Goal: Transaction & Acquisition: Purchase product/service

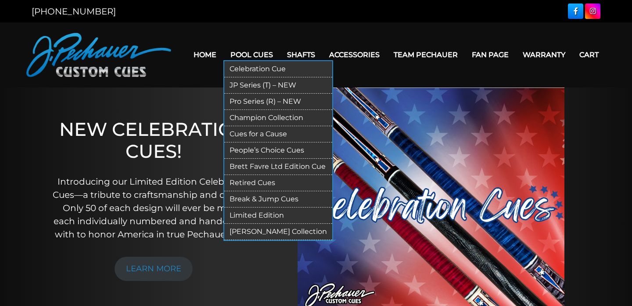
click at [250, 84] on link "JP Series (T) – NEW" at bounding box center [278, 85] width 108 height 16
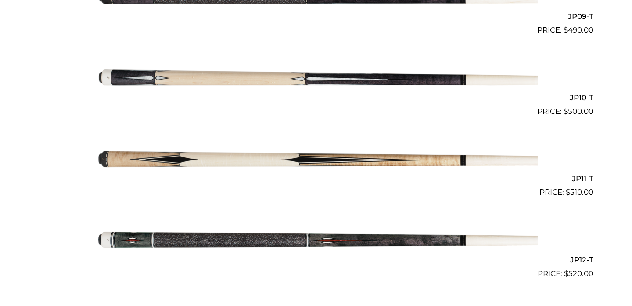
scroll to position [973, 0]
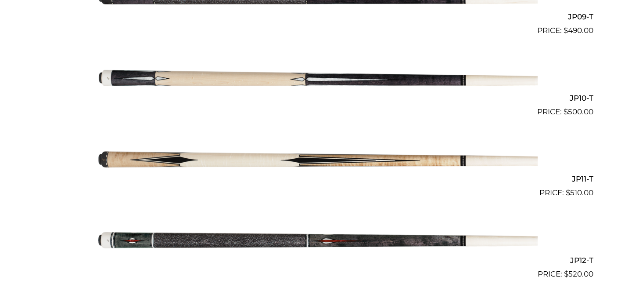
click at [328, 240] on img at bounding box center [316, 239] width 444 height 74
